Goal: Transaction & Acquisition: Purchase product/service

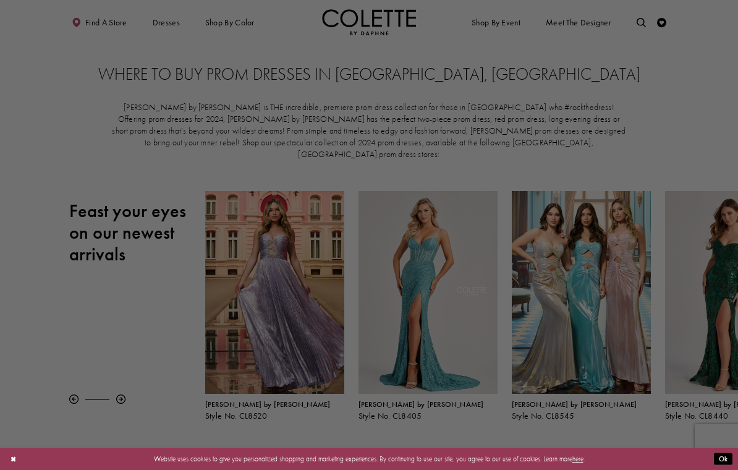
click at [101, 20] on div at bounding box center [372, 237] width 745 height 475
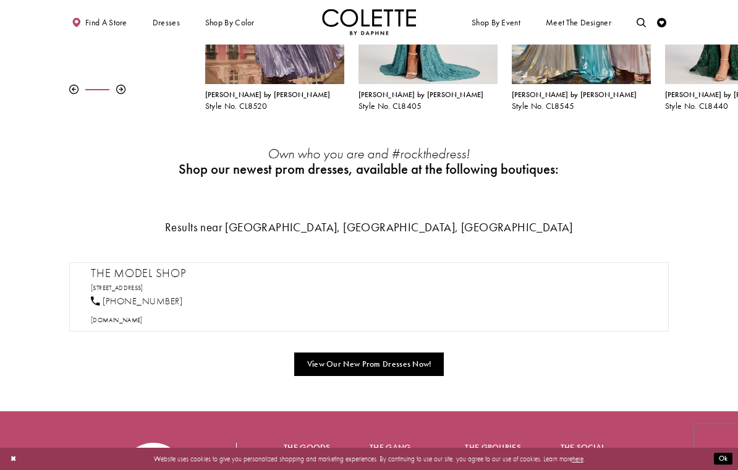
scroll to position [310, 0]
click at [403, 372] on link "View Our New Prom Dresses Now!" at bounding box center [369, 364] width 150 height 24
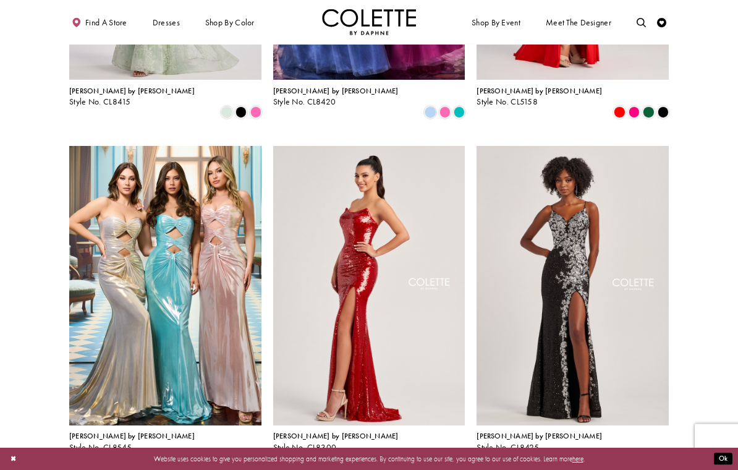
scroll to position [1527, 0]
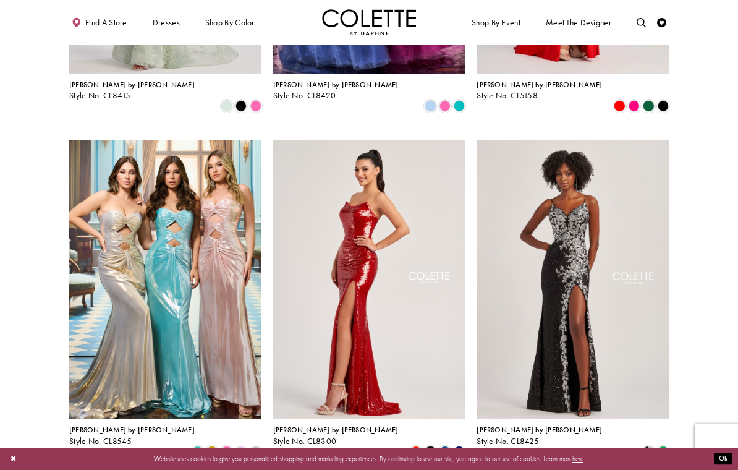
click at [633, 285] on img "Visit Colette by Daphne Style No. CL8425 Page" at bounding box center [573, 279] width 192 height 279
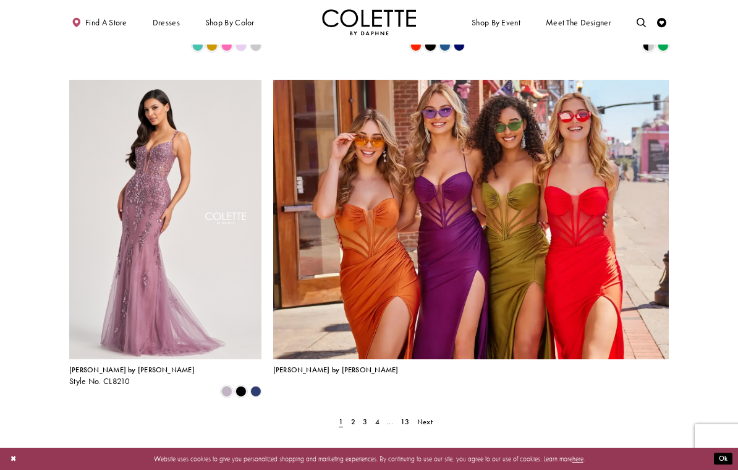
scroll to position [1934, 0]
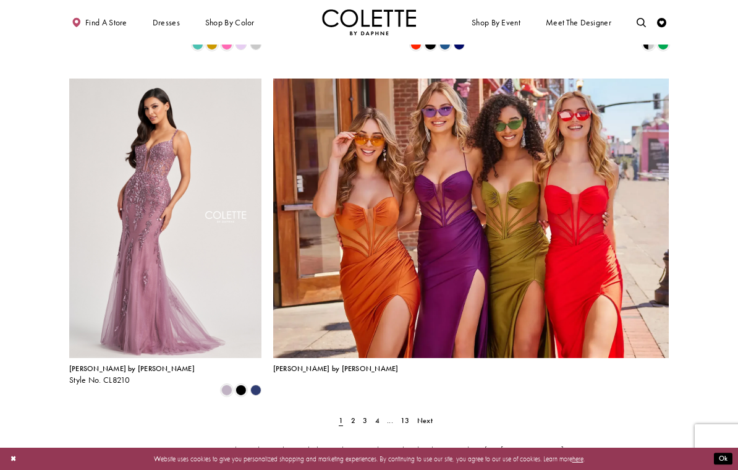
click at [353, 415] on span "2" at bounding box center [353, 420] width 4 height 10
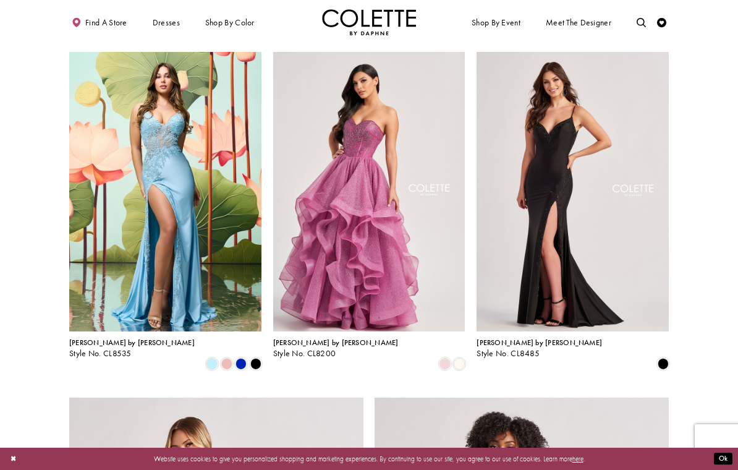
scroll to position [1270, 0]
click at [242, 357] on span "Product List" at bounding box center [241, 362] width 11 height 11
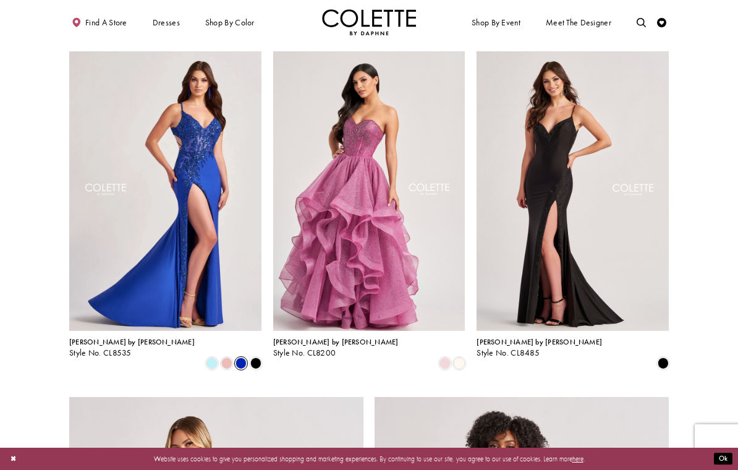
click at [89, 107] on img "Visit Colette by Daphne Style No. CL8535 Page" at bounding box center [165, 190] width 192 height 279
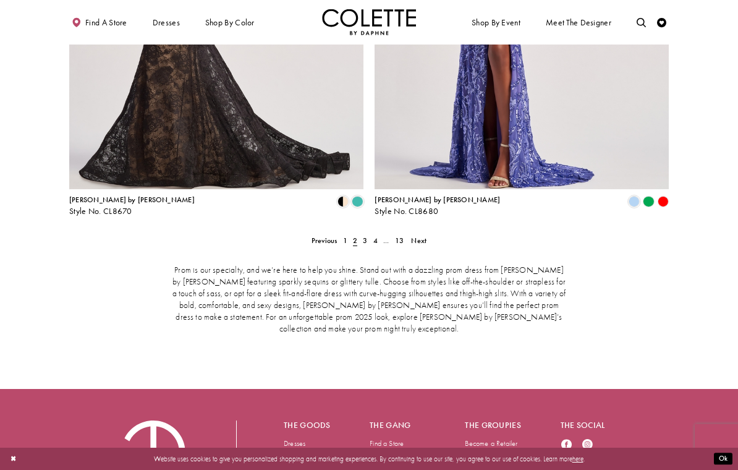
scroll to position [1905, 0]
click at [371, 234] on link "4" at bounding box center [375, 241] width 10 height 14
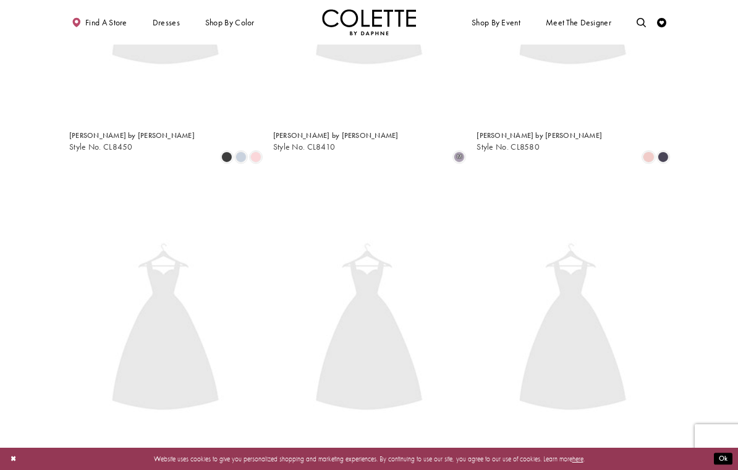
scroll to position [240, 0]
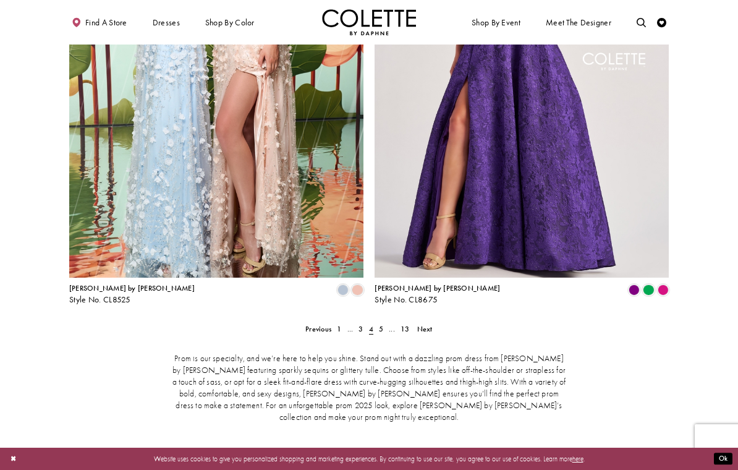
click at [387, 322] on link "..." at bounding box center [392, 329] width 12 height 14
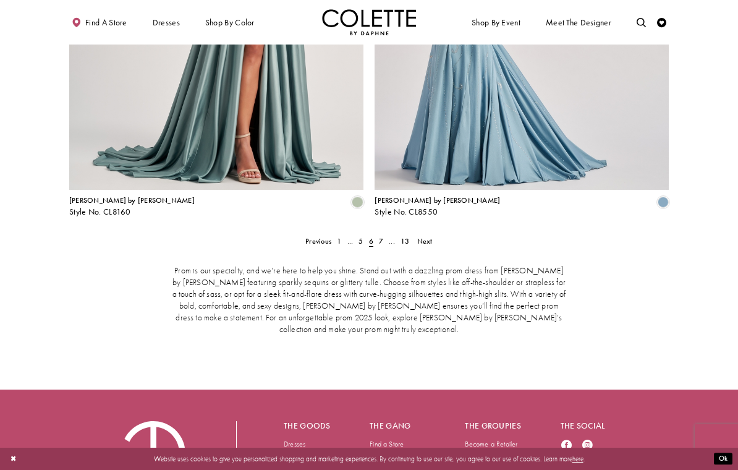
scroll to position [1907, 0]
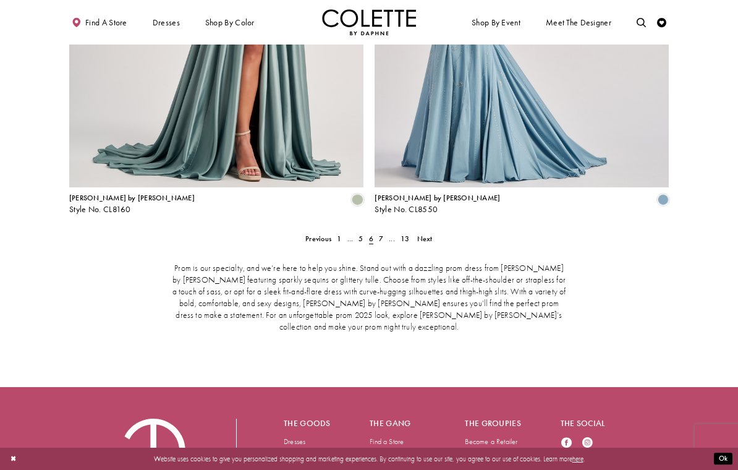
click at [381, 232] on link "7" at bounding box center [381, 239] width 10 height 14
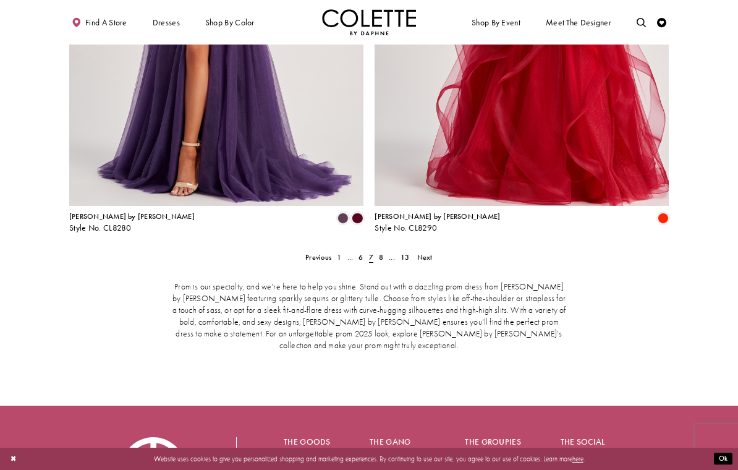
scroll to position [1889, 0]
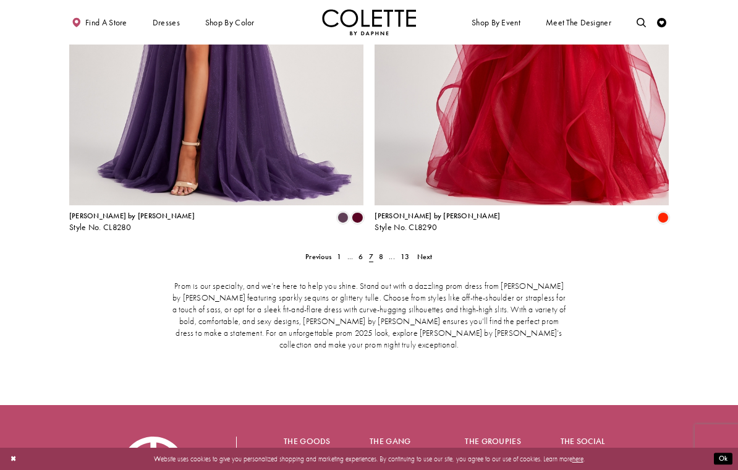
click at [386, 250] on link "..." at bounding box center [392, 257] width 12 height 14
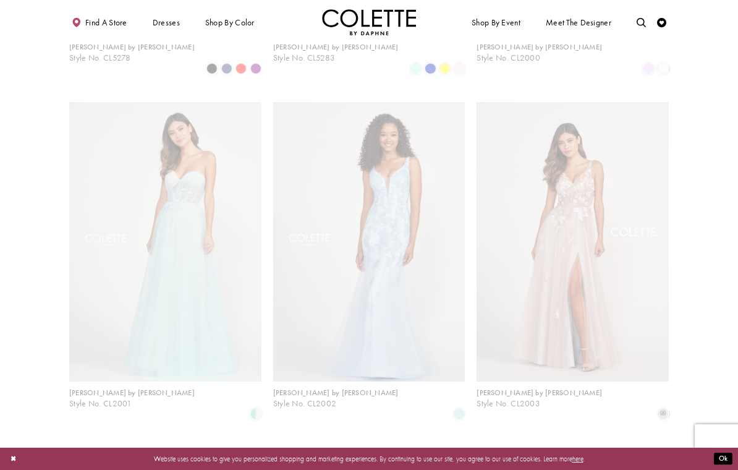
scroll to position [240, 0]
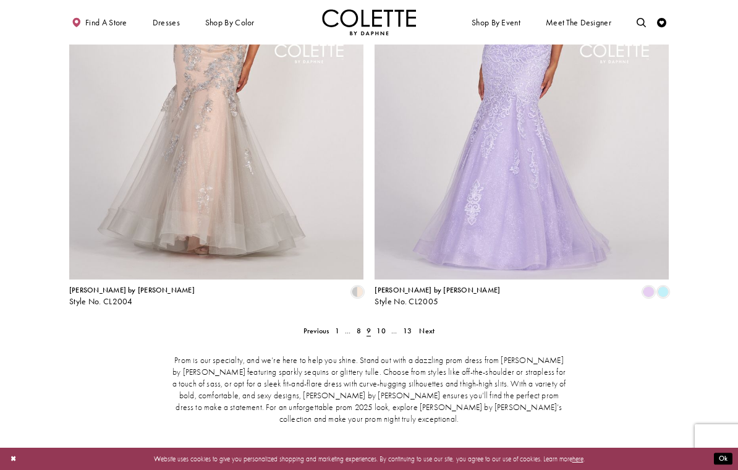
click at [384, 324] on link "10" at bounding box center [381, 331] width 15 height 14
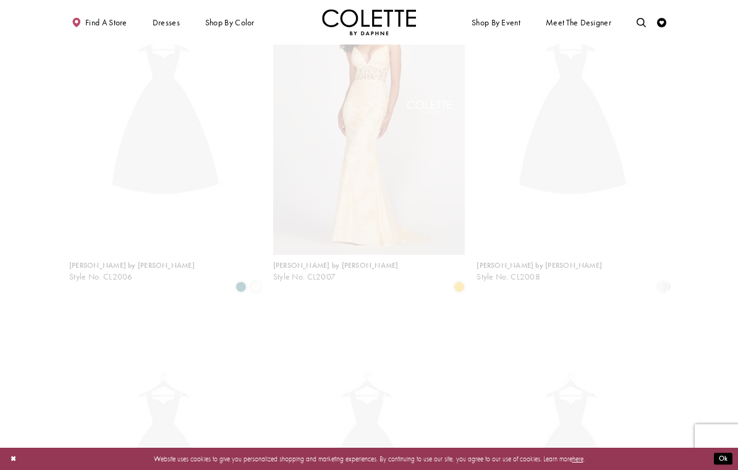
scroll to position [240, 0]
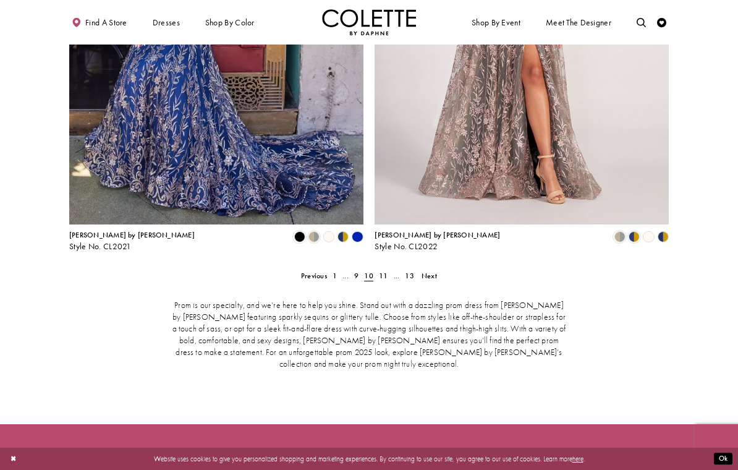
click at [387, 269] on link "11" at bounding box center [383, 276] width 15 height 14
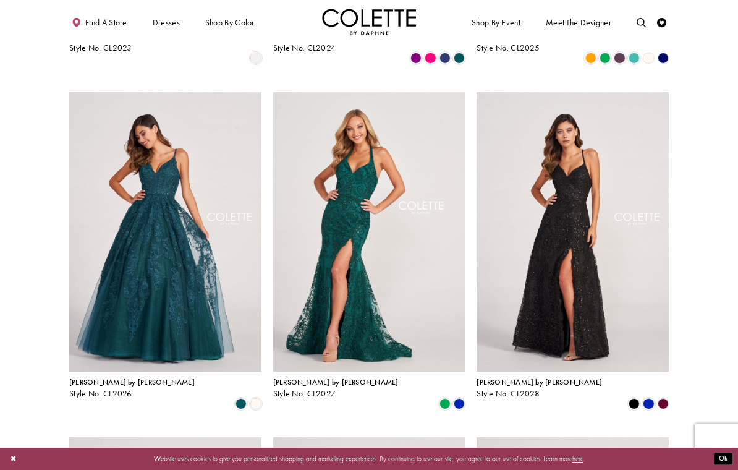
scroll to position [538, 0]
click at [589, 223] on img "Visit Colette by Daphne Style No. CL2028 Page" at bounding box center [573, 231] width 192 height 279
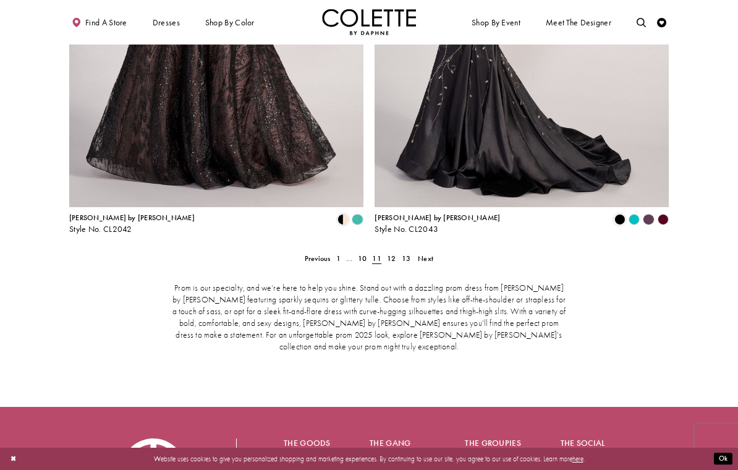
scroll to position [1887, 0]
click at [393, 253] on span "12" at bounding box center [391, 258] width 9 height 10
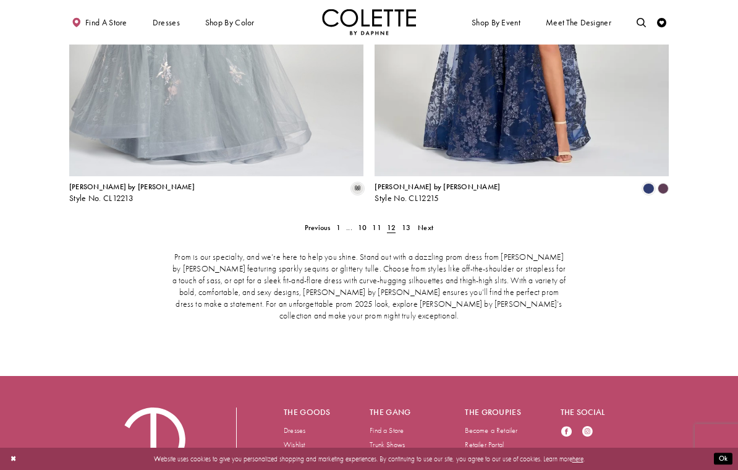
scroll to position [1908, 0]
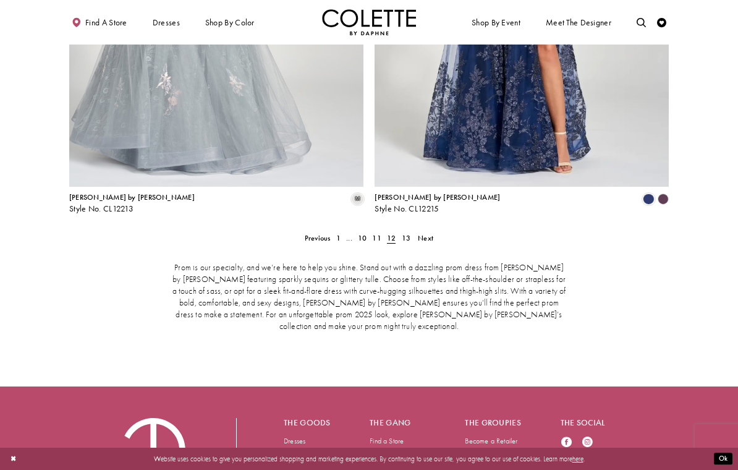
click at [410, 231] on link "13" at bounding box center [406, 238] width 15 height 14
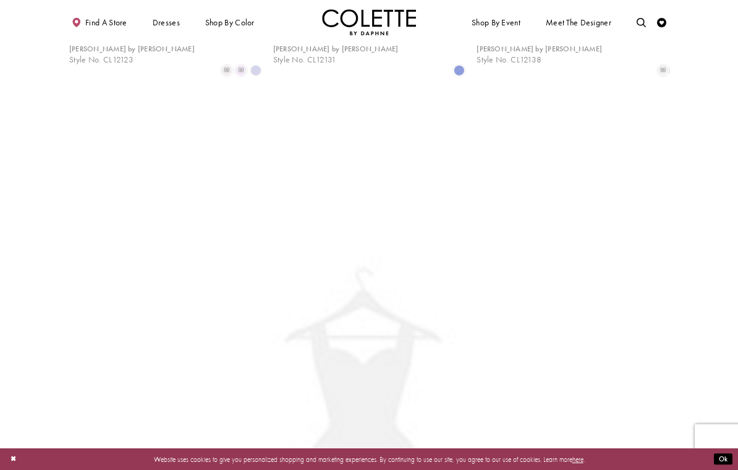
scroll to position [240, 0]
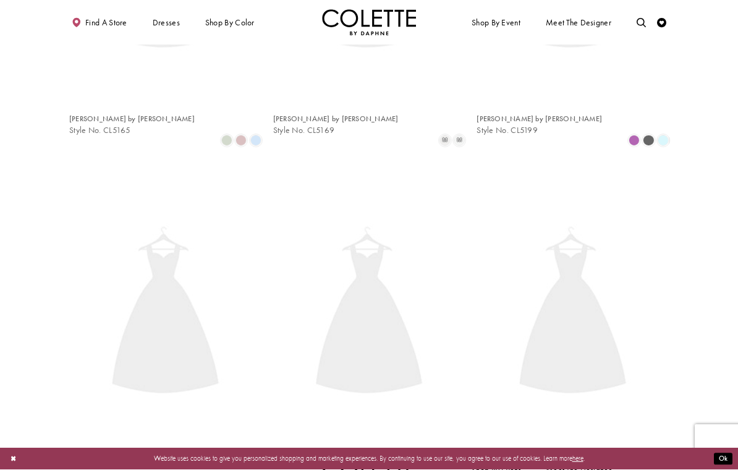
scroll to position [240, 0]
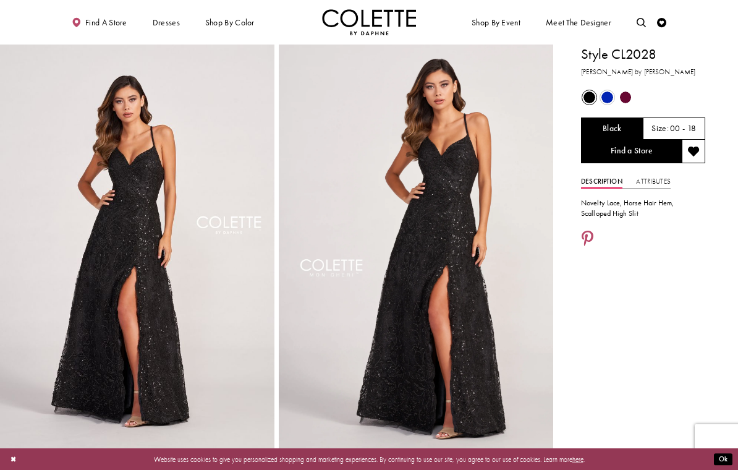
click at [611, 89] on div "Out of Stock" at bounding box center [607, 97] width 17 height 17
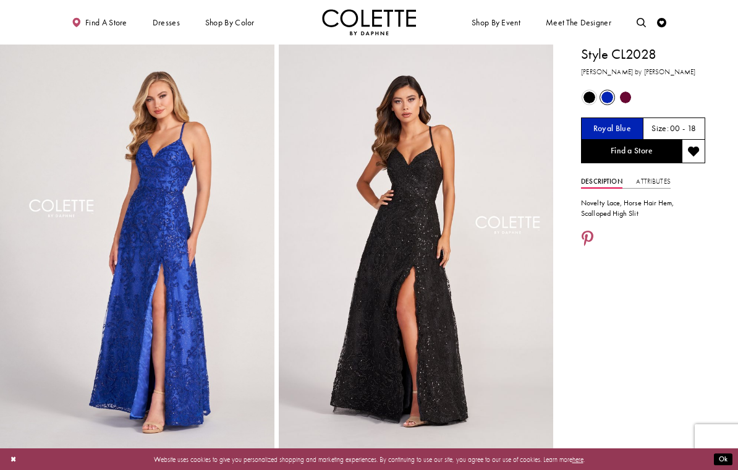
click at [651, 146] on link "Find a Store" at bounding box center [631, 151] width 101 height 23
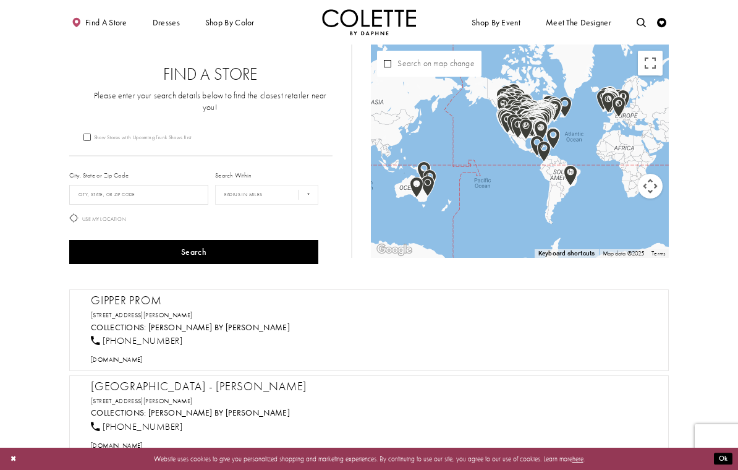
click at [651, 64] on button "Toggle fullscreen view" at bounding box center [650, 63] width 25 height 25
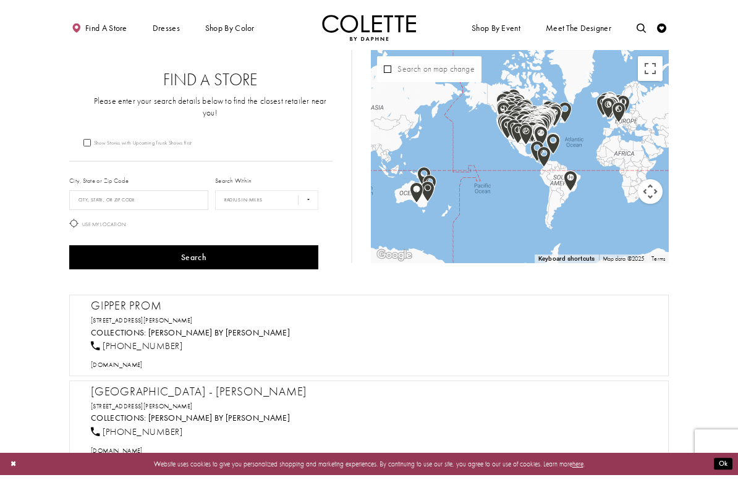
scroll to position [15, 0]
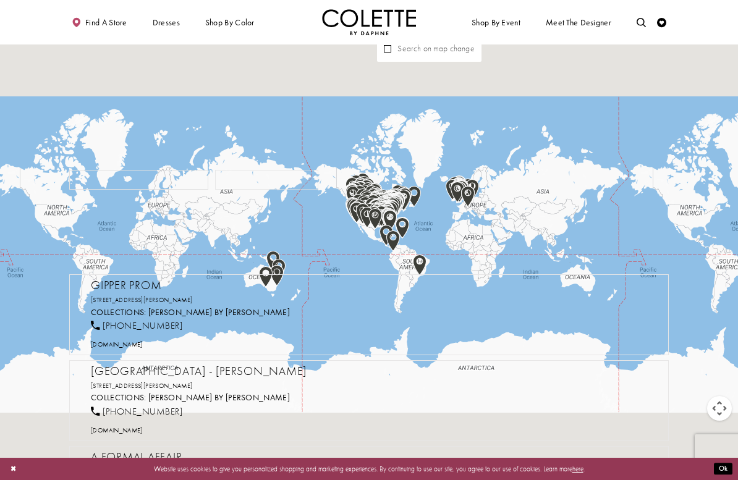
click at [723, 415] on button "Map camera controls" at bounding box center [719, 408] width 25 height 25
click at [691, 381] on button "Zoom in" at bounding box center [688, 377] width 25 height 25
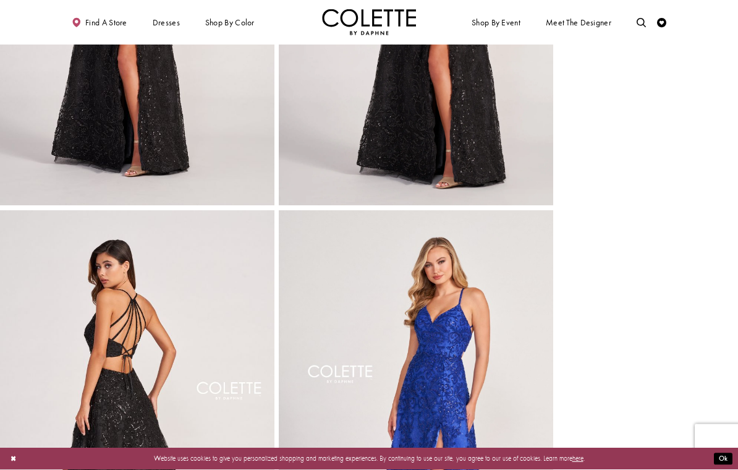
scroll to position [227, 0]
